Goal: Task Accomplishment & Management: Complete application form

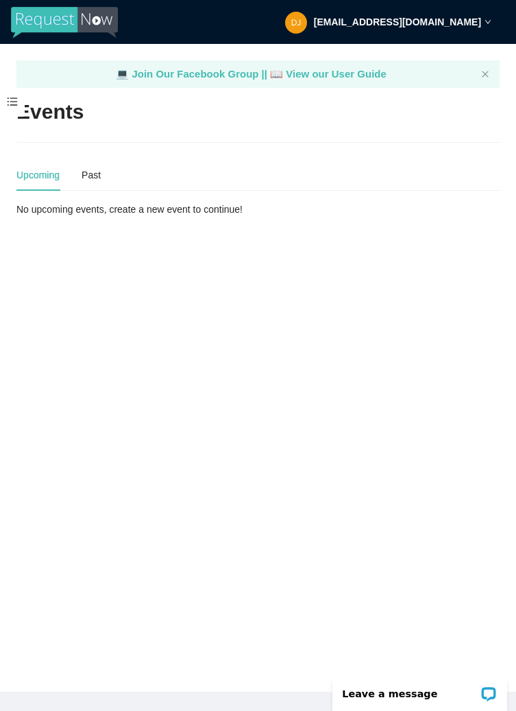
click at [91, 71] on div "💻 Join Our Facebook Group || 📖 View our User Guide" at bounding box center [251, 74] width 449 height 16
click at [14, 104] on span at bounding box center [12, 102] width 25 height 29
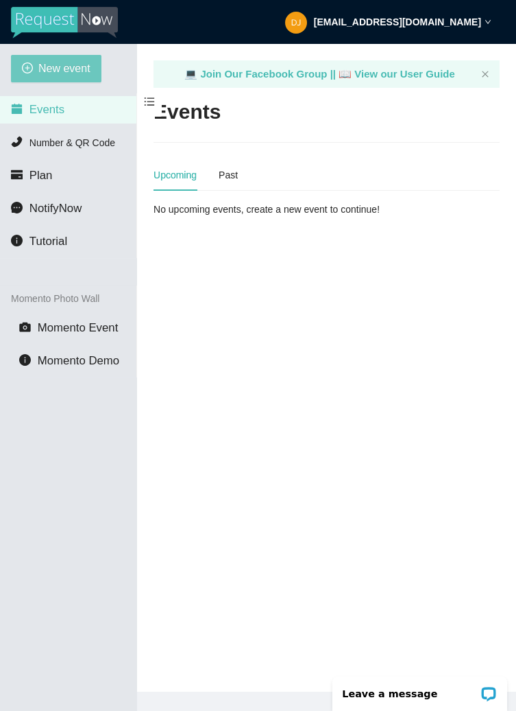
click at [84, 71] on span "New event" at bounding box center [64, 68] width 52 height 17
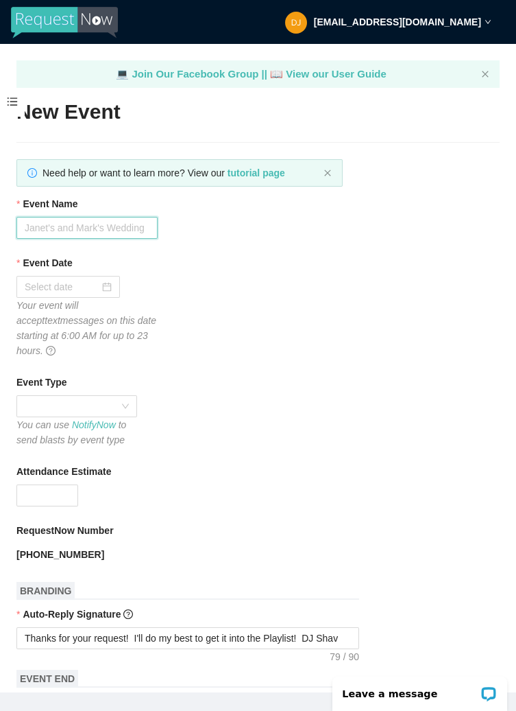
click at [134, 222] on input "Event Name" at bounding box center [86, 228] width 141 height 22
type input "[PERSON_NAME] & [PERSON_NAME]'s Wrdding!!"
click at [112, 287] on div at bounding box center [68, 286] width 87 height 15
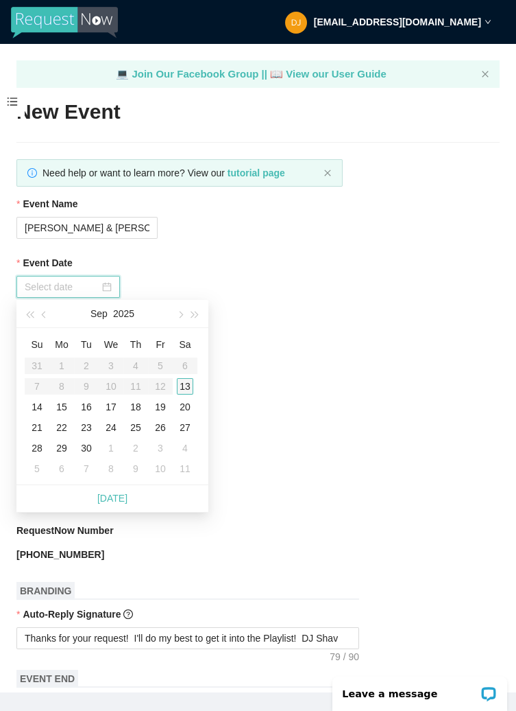
click at [191, 388] on div "13" at bounding box center [185, 386] width 16 height 16
type input "[DATE]"
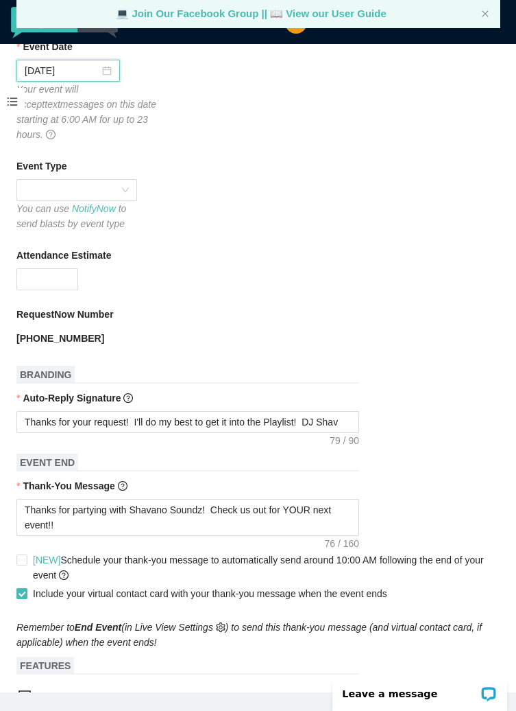
scroll to position [219, 0]
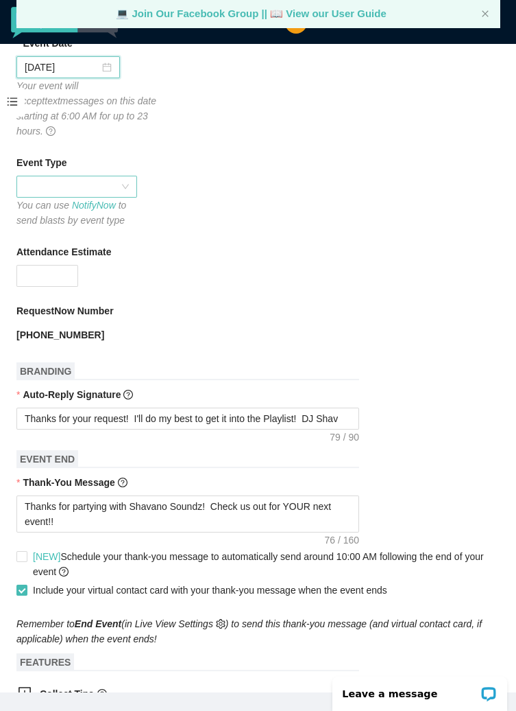
click at [132, 176] on div at bounding box center [76, 187] width 121 height 22
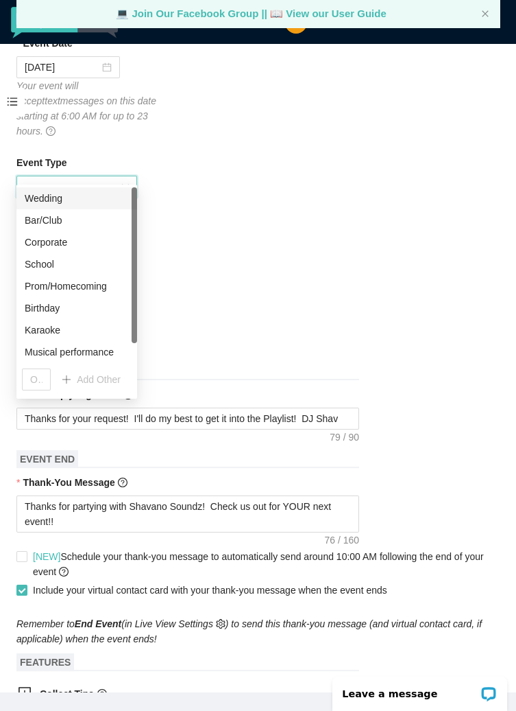
click at [101, 197] on div "Wedding" at bounding box center [77, 198] width 104 height 15
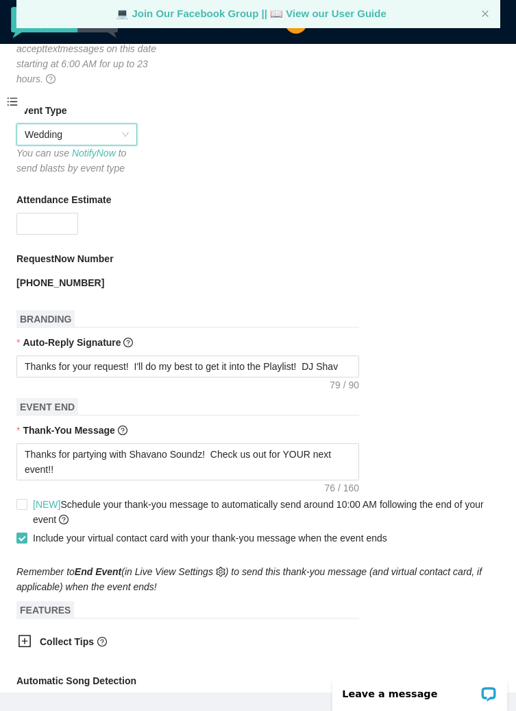
scroll to position [272, 0]
click at [63, 213] on span "Increase Value" at bounding box center [69, 219] width 15 height 12
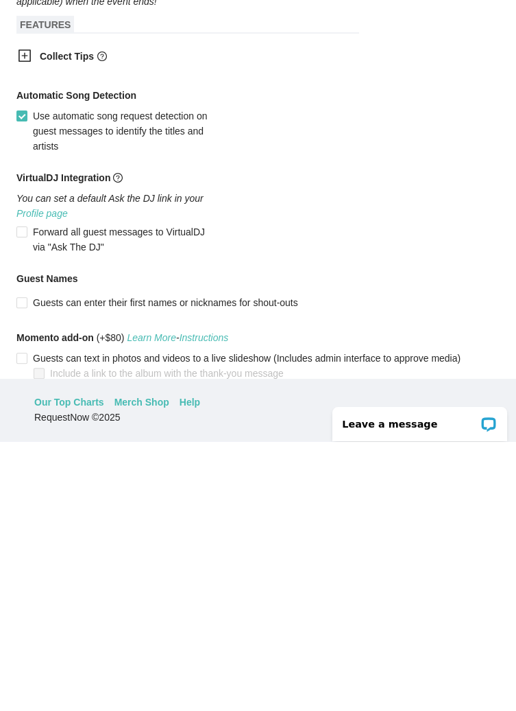
scroll to position [110, 0]
type input "105"
click at [79, 686] on span "Create event" at bounding box center [54, 693] width 55 height 15
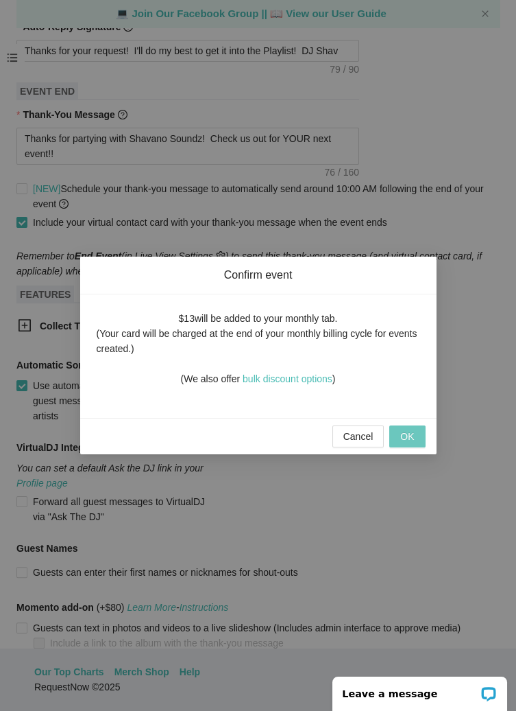
click at [414, 431] on span "OK" at bounding box center [408, 436] width 14 height 15
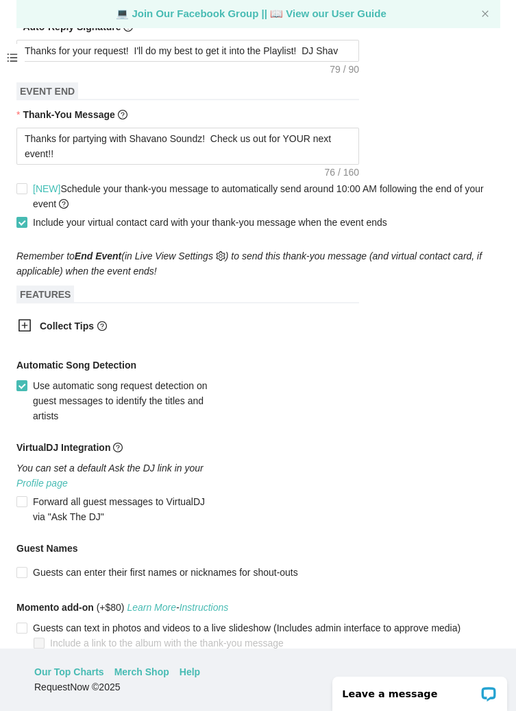
scroll to position [52, 0]
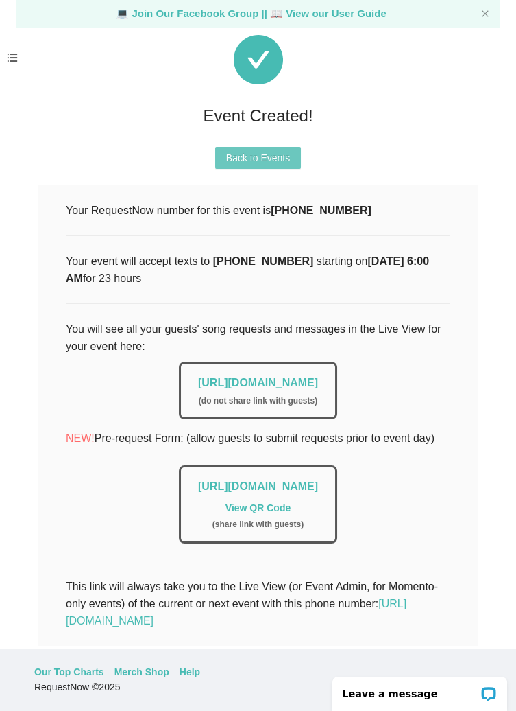
click at [276, 150] on span "Back to Events" at bounding box center [258, 157] width 64 height 15
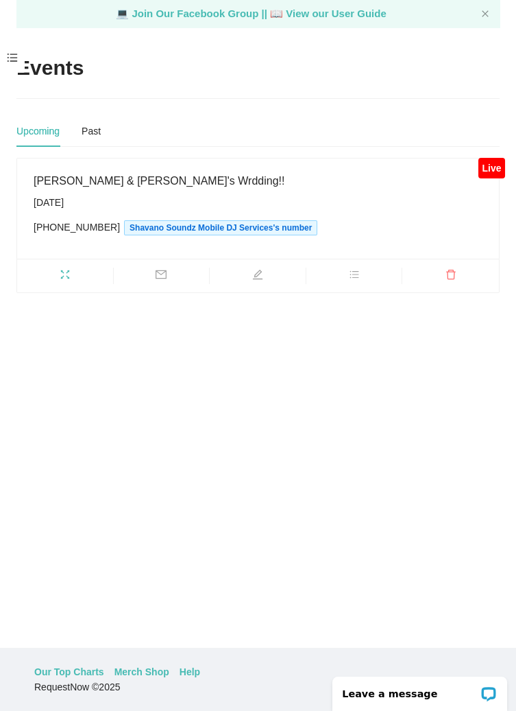
click at [70, 269] on icon "fullscreen" at bounding box center [65, 274] width 11 height 11
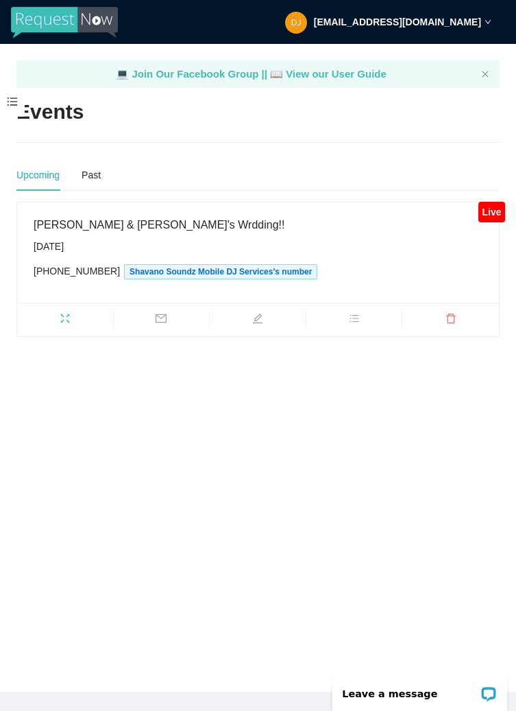
click at [71, 316] on span "fullscreen" at bounding box center [65, 320] width 96 height 15
click at [266, 320] on span "edit" at bounding box center [258, 320] width 96 height 15
type textarea "[URL][DOMAIN_NAME]"
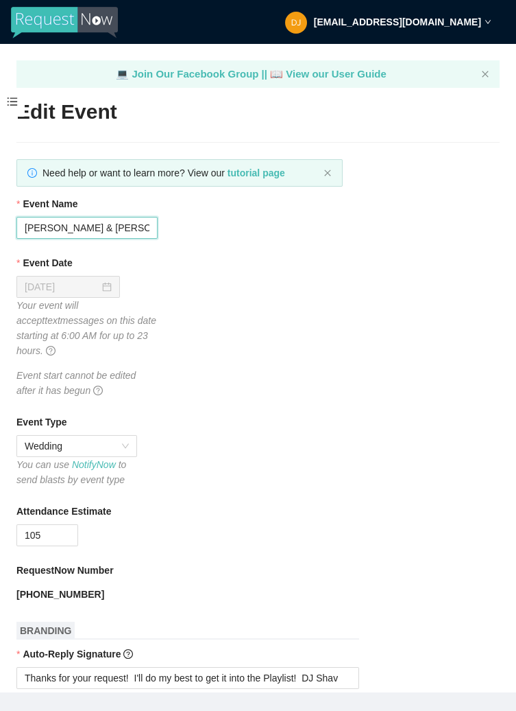
click at [121, 226] on input "[PERSON_NAME] & [PERSON_NAME]'s Wrdding!!" at bounding box center [86, 228] width 141 height 22
click at [61, 222] on input "[PERSON_NAME] & [PERSON_NAME]'s Wedding!!" at bounding box center [86, 228] width 141 height 22
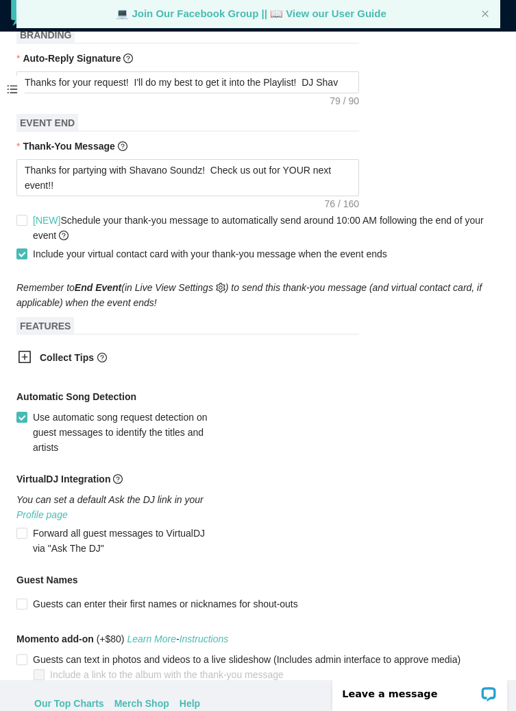
scroll to position [110, 0]
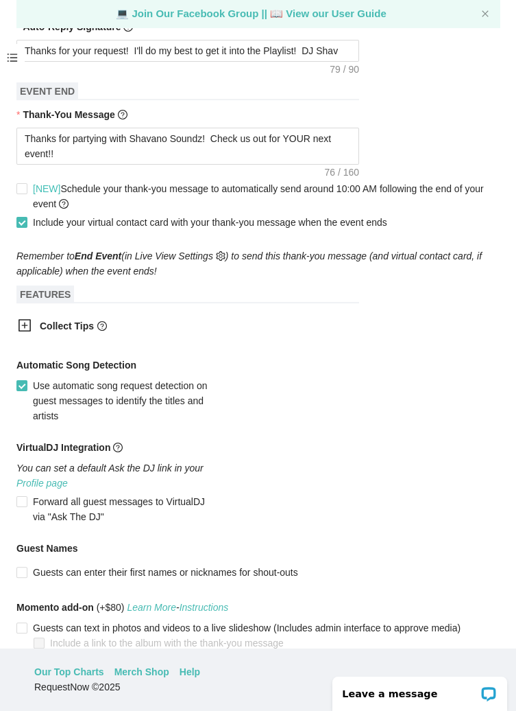
type input "[PERSON_NAME] & [PERSON_NAME]'s Wedding!!"
click at [55, 686] on span "Save event" at bounding box center [51, 693] width 48 height 15
click at [66, 686] on span "Save event" at bounding box center [51, 693] width 48 height 15
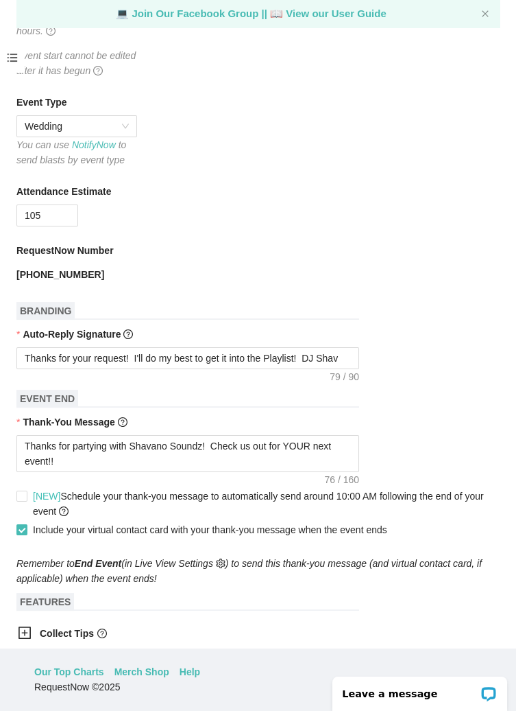
scroll to position [0, 0]
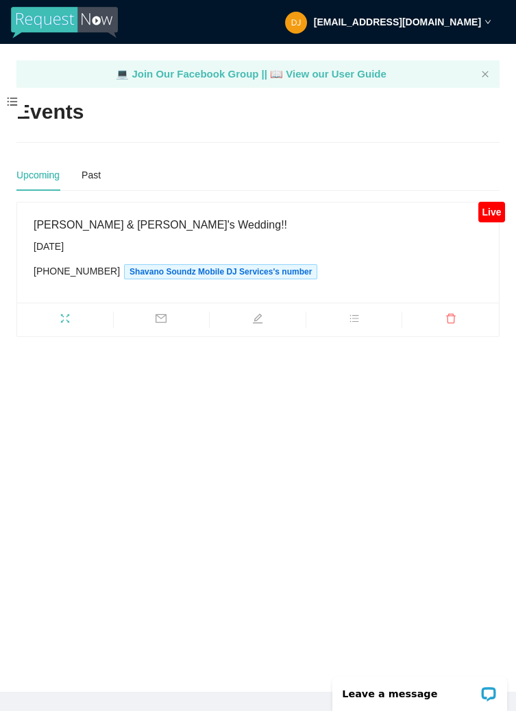
click at [71, 313] on span "fullscreen" at bounding box center [65, 320] width 96 height 15
